Goal: Complete application form: Complete application form

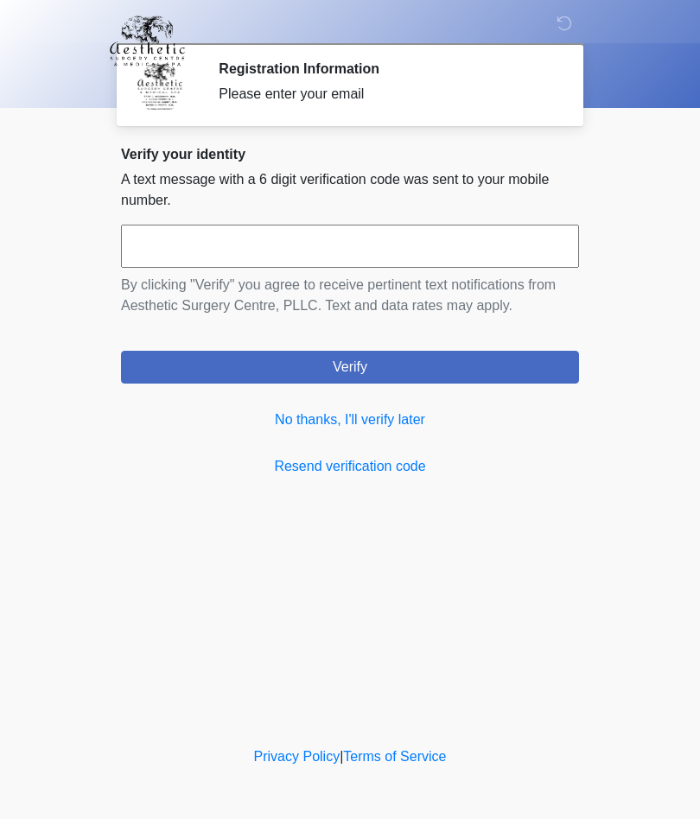
click at [348, 427] on link "No thanks, I'll verify later" at bounding box center [350, 419] width 458 height 21
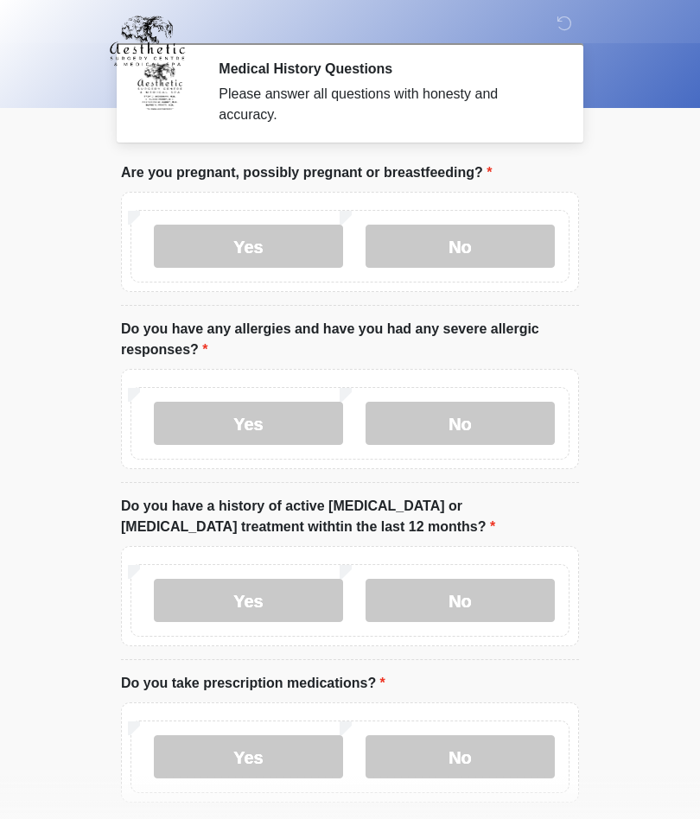
click at [472, 265] on label "No" at bounding box center [459, 246] width 189 height 43
click at [505, 242] on label "No" at bounding box center [459, 246] width 189 height 43
click at [512, 418] on label "No" at bounding box center [459, 423] width 189 height 43
click at [507, 599] on label "No" at bounding box center [459, 600] width 189 height 43
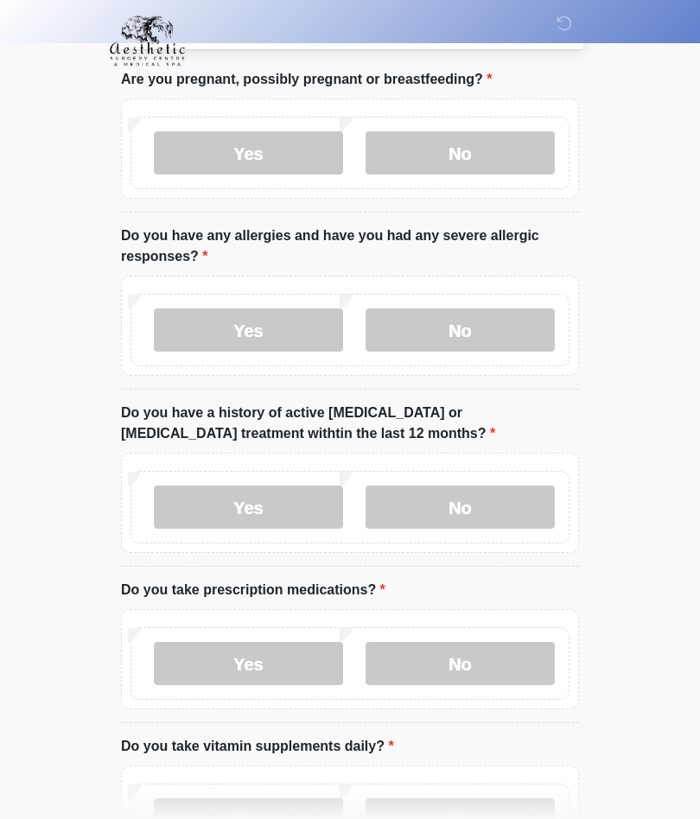
scroll to position [162, 0]
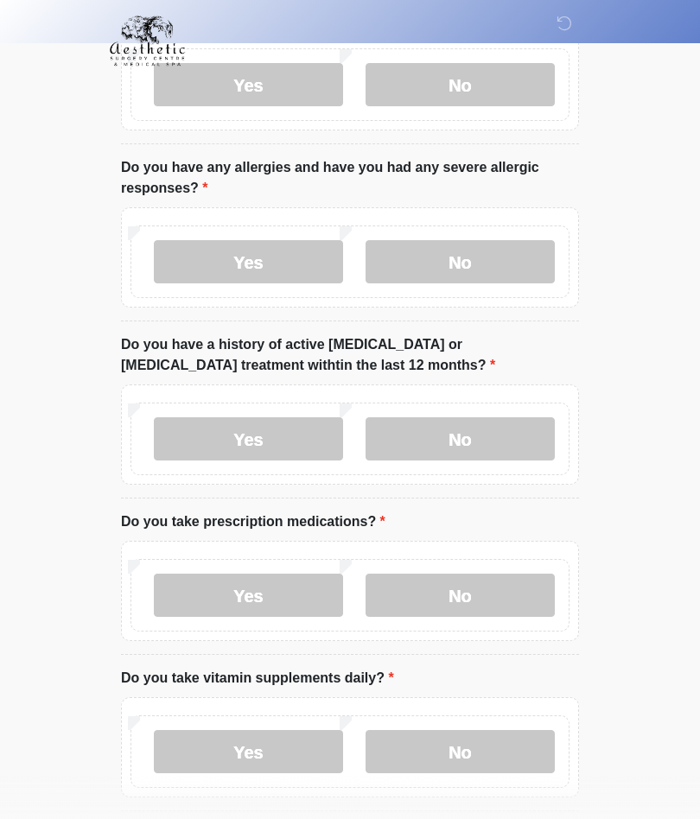
click at [534, 592] on label "No" at bounding box center [459, 595] width 189 height 43
click at [296, 747] on label "Yes" at bounding box center [248, 751] width 189 height 43
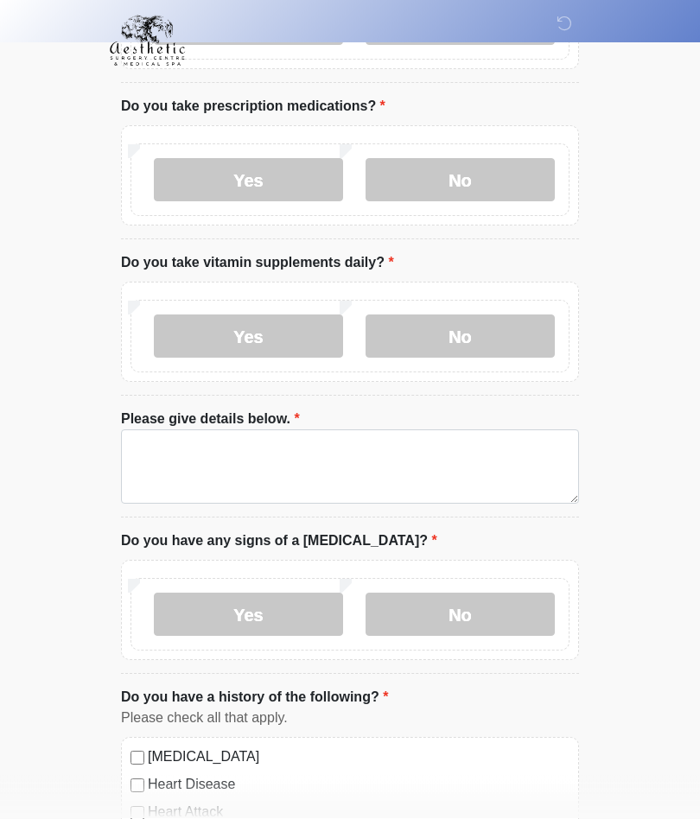
scroll to position [593, 0]
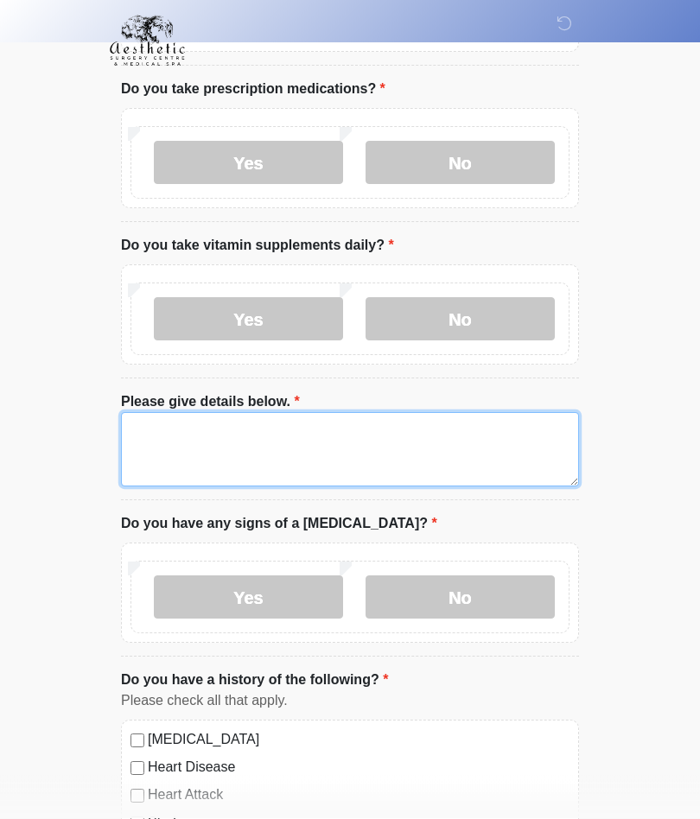
click at [447, 446] on textarea "Please give details below." at bounding box center [350, 450] width 458 height 74
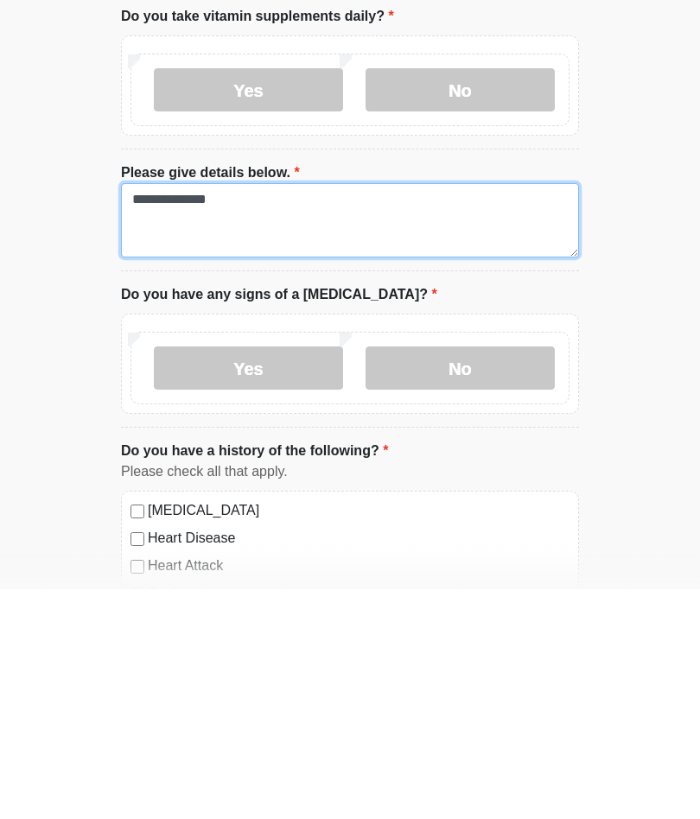
type textarea "**********"
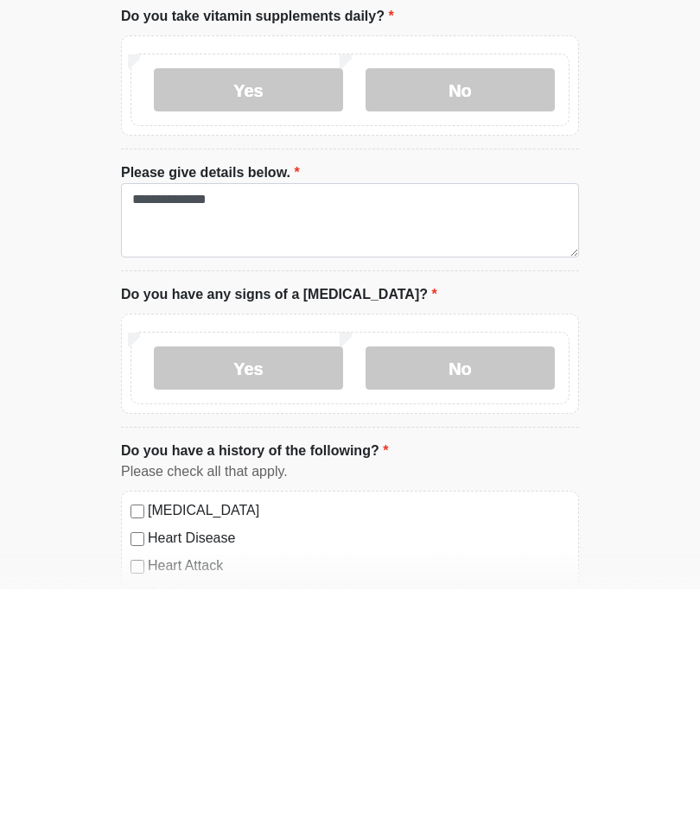
click at [516, 576] on label "No" at bounding box center [459, 597] width 189 height 43
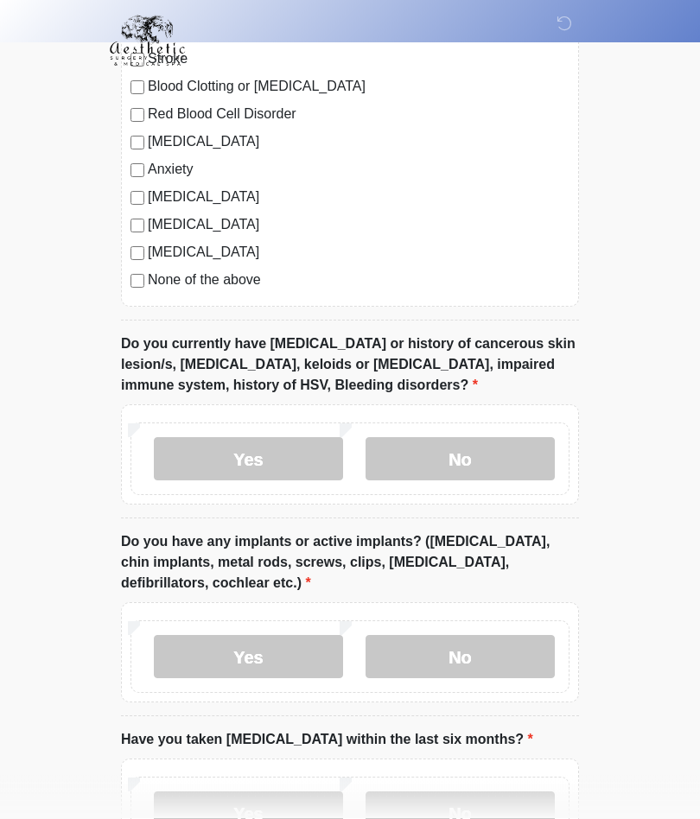
scroll to position [1354, 0]
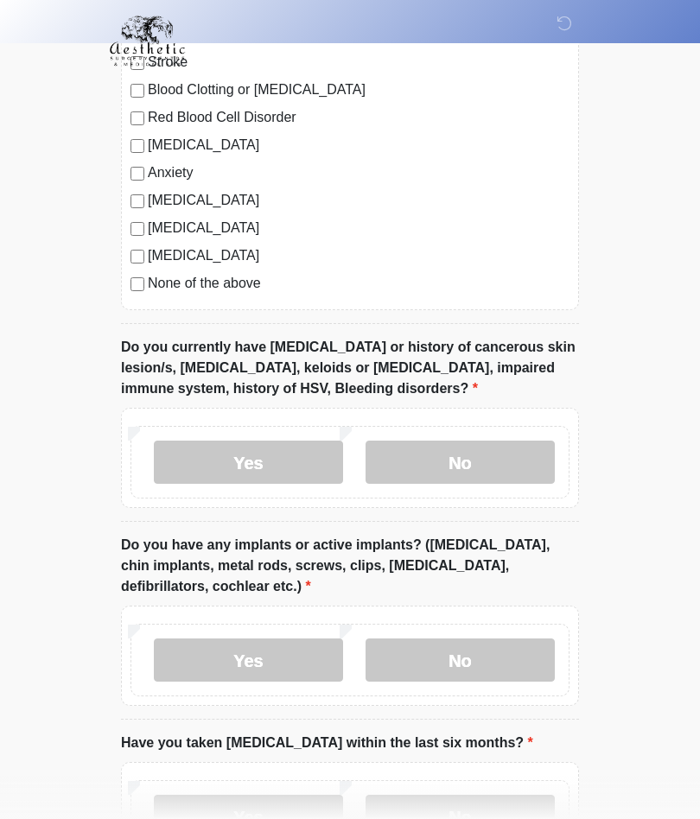
click at [514, 441] on label "No" at bounding box center [459, 462] width 189 height 43
click at [529, 658] on label "No" at bounding box center [459, 659] width 189 height 43
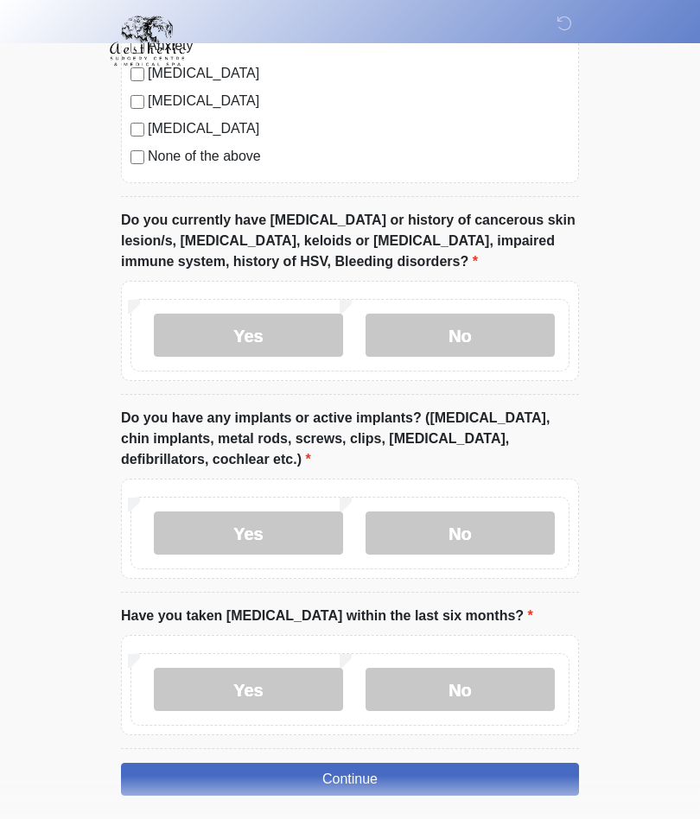
scroll to position [1472, 0]
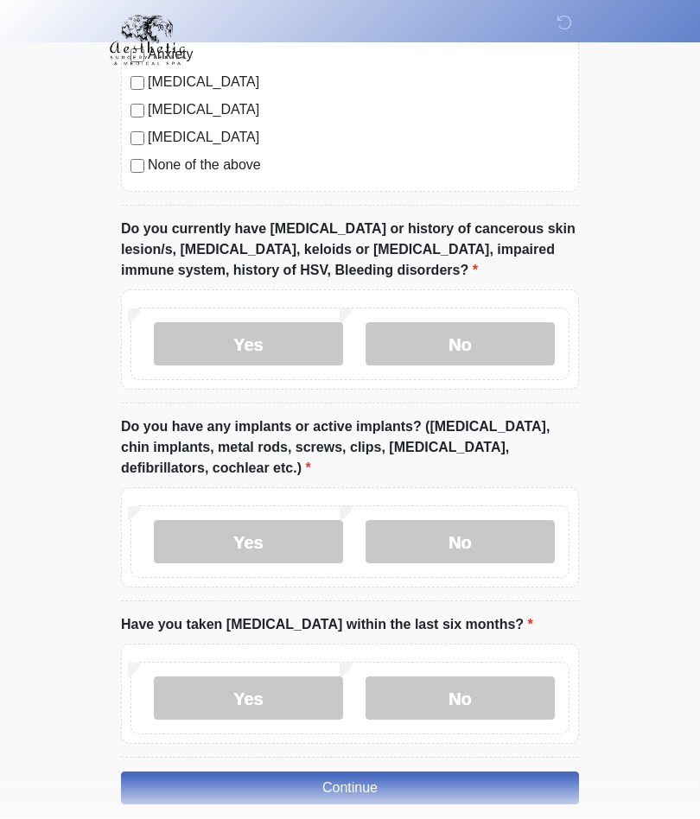
click at [485, 693] on label "No" at bounding box center [459, 698] width 189 height 43
click at [496, 783] on button "Continue" at bounding box center [350, 788] width 458 height 33
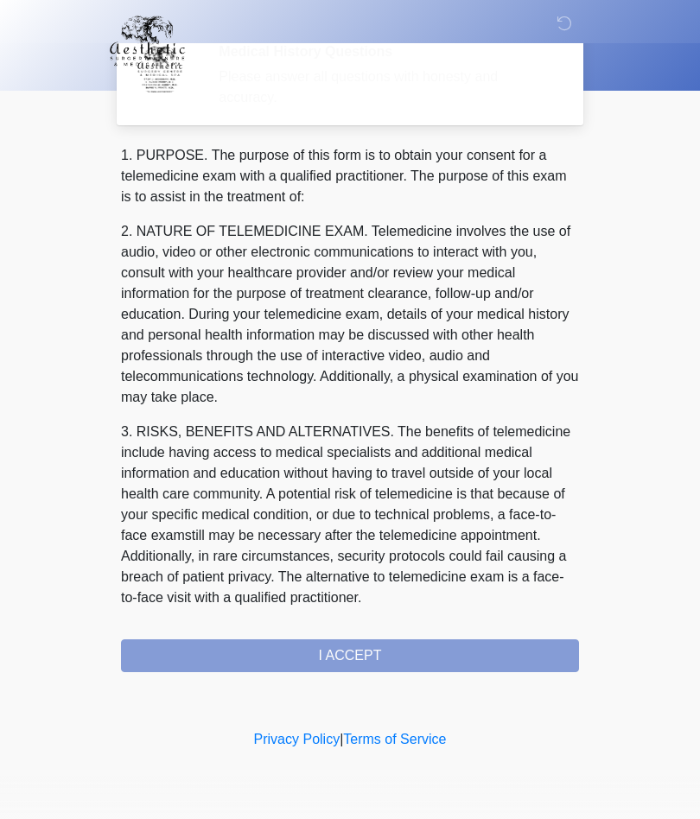
scroll to position [0, 0]
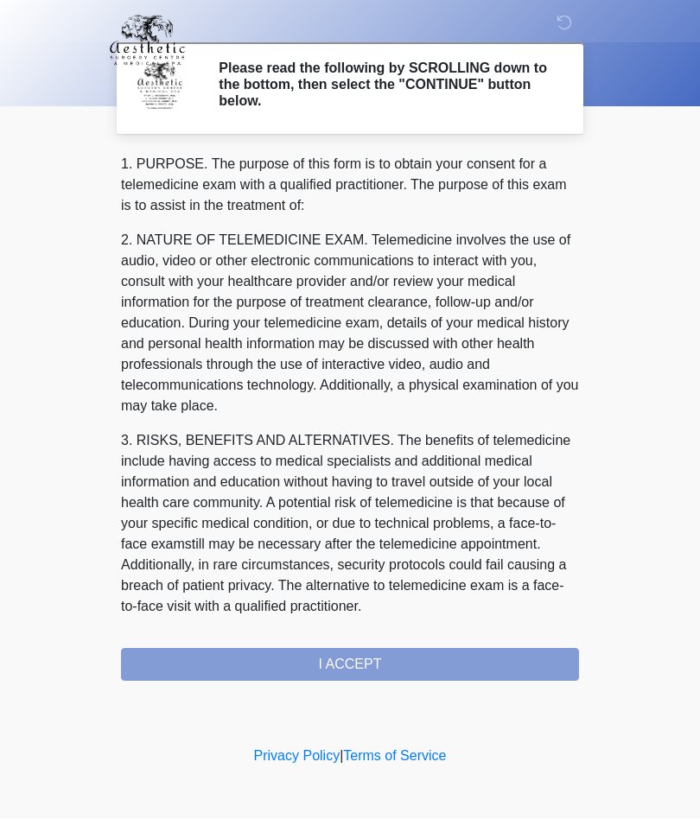
click at [477, 661] on div "1. PURPOSE. The purpose of this form is to obtain your consent for a telemedici…" at bounding box center [350, 418] width 458 height 527
click at [464, 660] on div "1. PURPOSE. The purpose of this form is to obtain your consent for a telemedici…" at bounding box center [350, 418] width 458 height 527
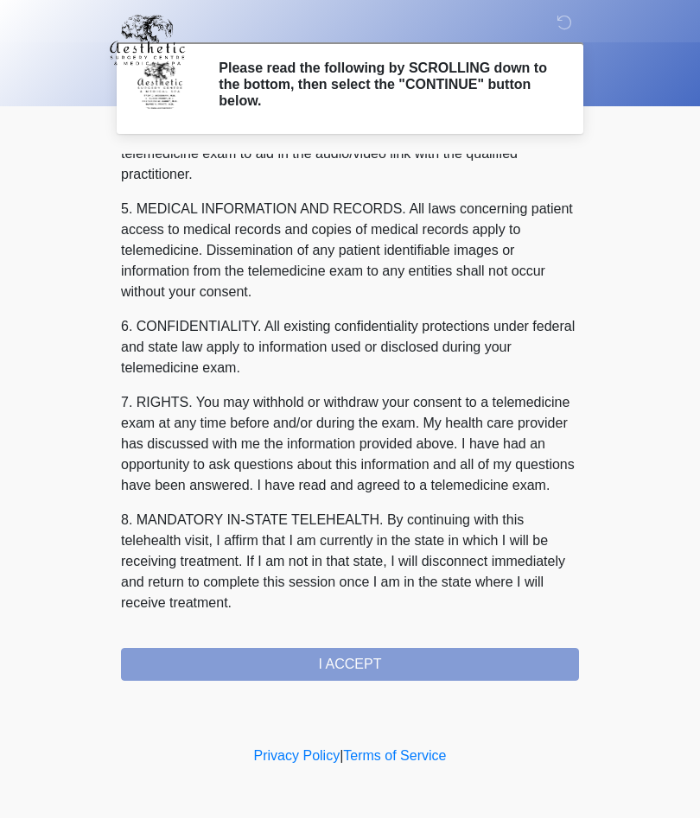
click at [358, 667] on div "1. PURPOSE. The purpose of this form is to obtain your consent for a telemedici…" at bounding box center [350, 418] width 458 height 527
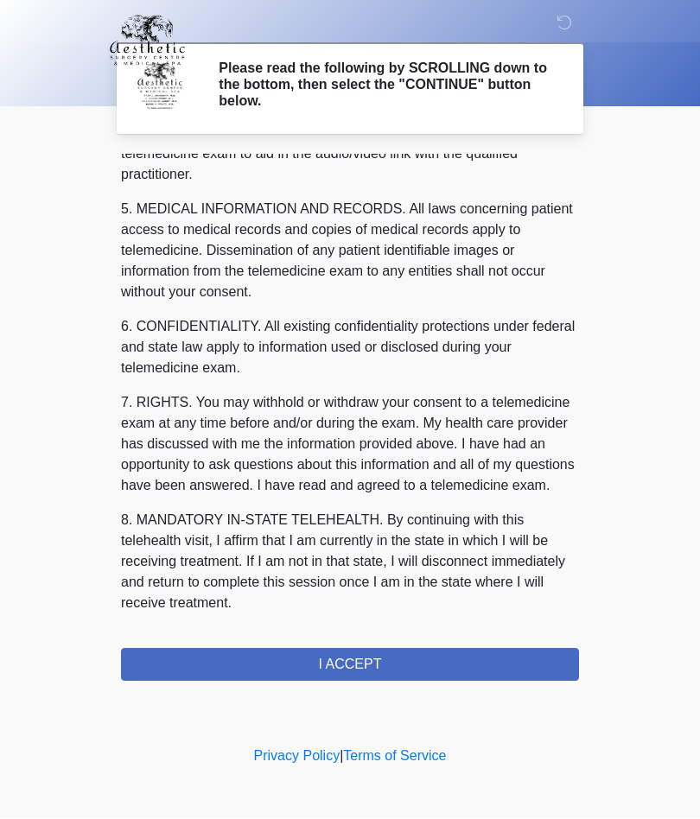
click at [403, 674] on button "I ACCEPT" at bounding box center [350, 665] width 458 height 33
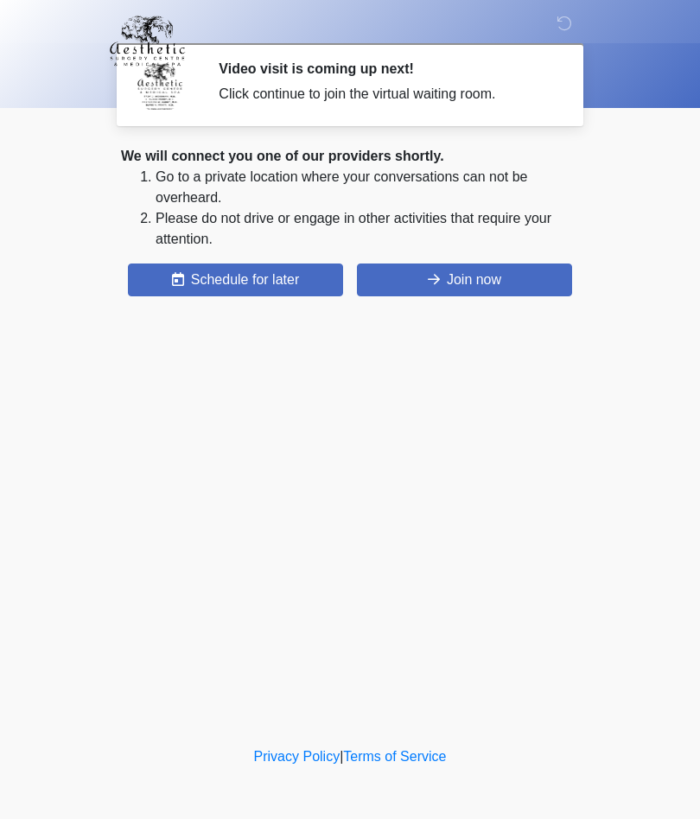
click at [540, 289] on button "Join now" at bounding box center [464, 279] width 215 height 33
